Goal: Find specific page/section: Find specific page/section

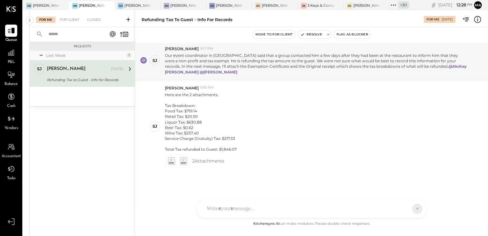
scroll to position [16, 0]
click at [357, 6] on div "[PERSON_NAME] Seaport" at bounding box center [366, 5] width 26 height 5
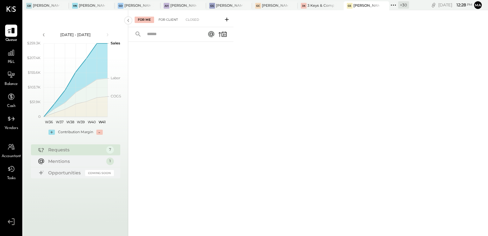
click at [168, 21] on div "For Client" at bounding box center [168, 20] width 26 height 6
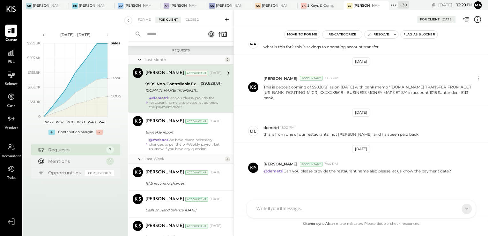
scroll to position [121, 0]
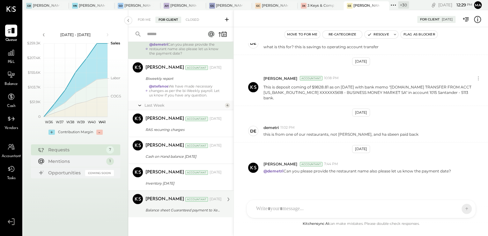
click at [173, 212] on div "Balance sheet Guaranteed payment to Xenia" at bounding box center [182, 210] width 74 height 6
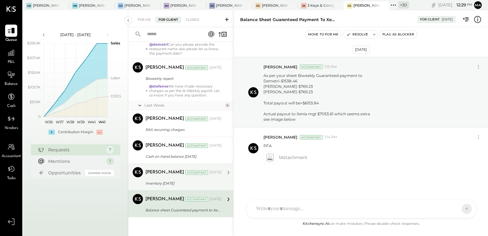
click at [171, 186] on div "Inventory [DATE]" at bounding box center [182, 183] width 74 height 8
